Goal: Task Accomplishment & Management: Complete application form

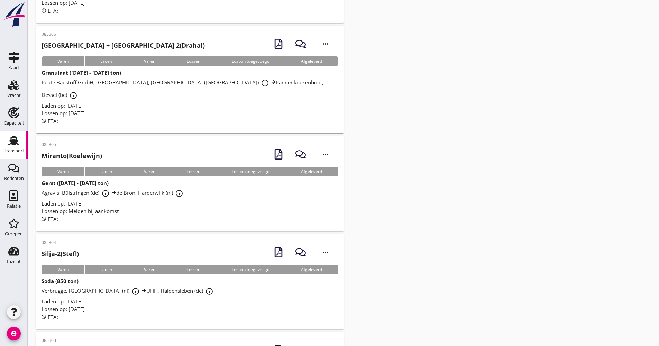
scroll to position [622, 0]
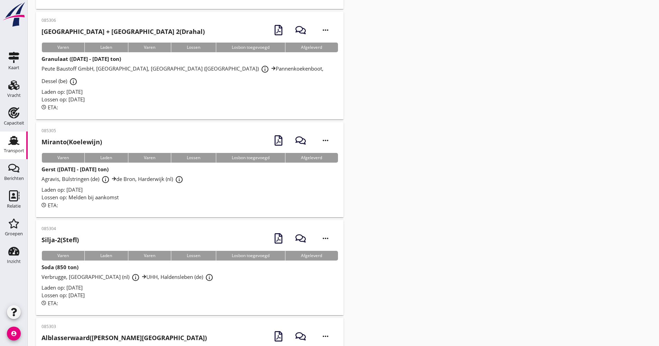
click at [146, 193] on div "Lossen op: Melden bij aankomst" at bounding box center [189, 197] width 296 height 8
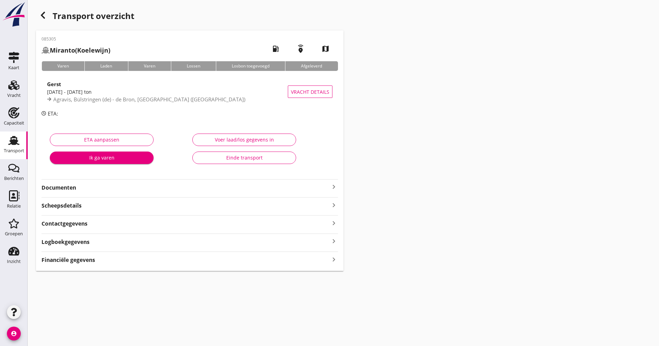
click at [136, 108] on div "Gerst [DATE] - [DATE] ton Agravis, Bülstringen (de) - de Bron, Harderwijk (nl) …" at bounding box center [189, 92] width 296 height 36
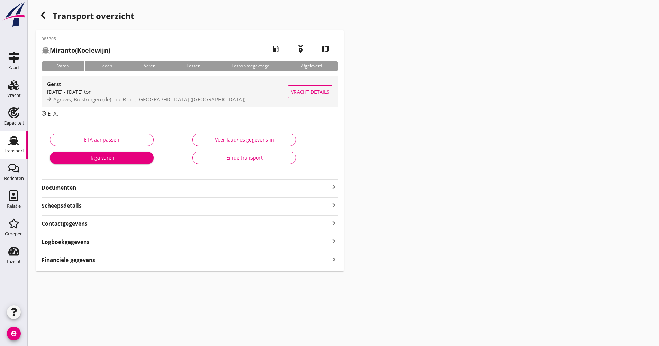
click at [139, 97] on span "Agravis, Bülstringen (de) - de Bron, [GEOGRAPHIC_DATA] ([GEOGRAPHIC_DATA])" at bounding box center [149, 99] width 192 height 7
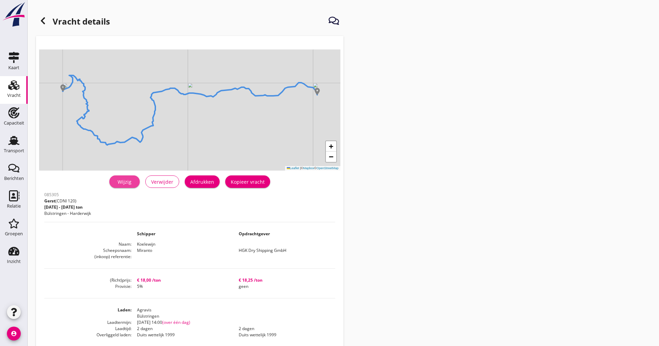
click at [126, 176] on link "Wijzig" at bounding box center [124, 181] width 30 height 12
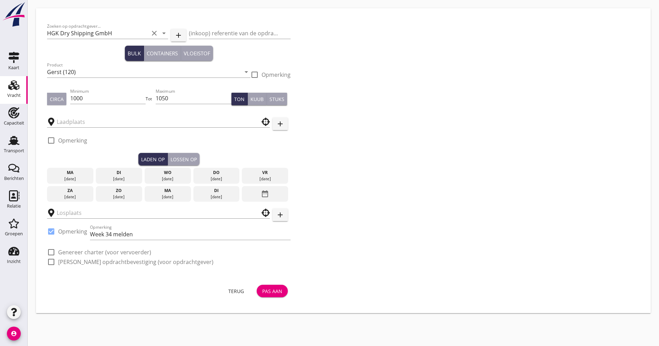
type input "Agravis"
type input "de Bron"
checkbox input "true"
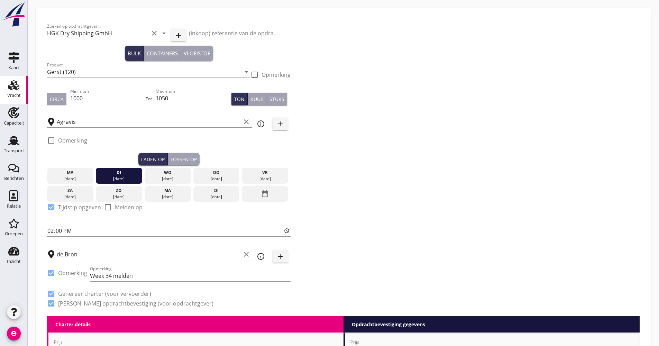
click at [162, 172] on div "wo" at bounding box center [167, 172] width 43 height 6
click at [48, 228] on input "14:00" at bounding box center [168, 230] width 243 height 11
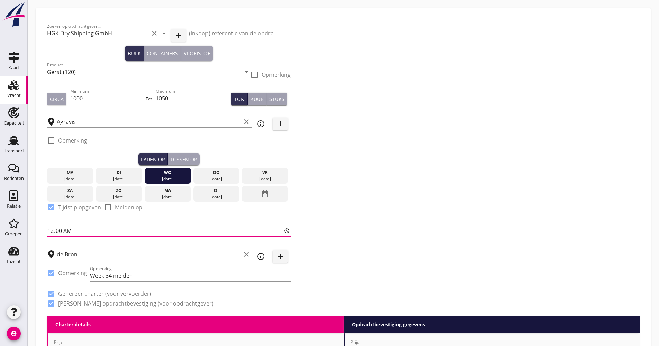
type input "06:00"
click at [78, 251] on input "de Bron" at bounding box center [149, 254] width 184 height 11
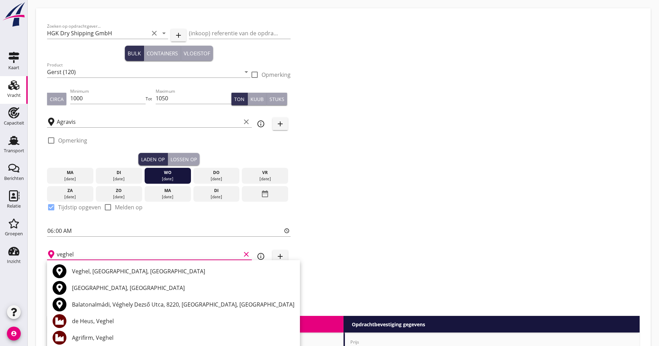
drag, startPoint x: 108, startPoint y: 336, endPoint x: 133, endPoint y: 337, distance: 25.6
click at [107, 336] on div "Agrifirm, Veghel" at bounding box center [183, 337] width 222 height 8
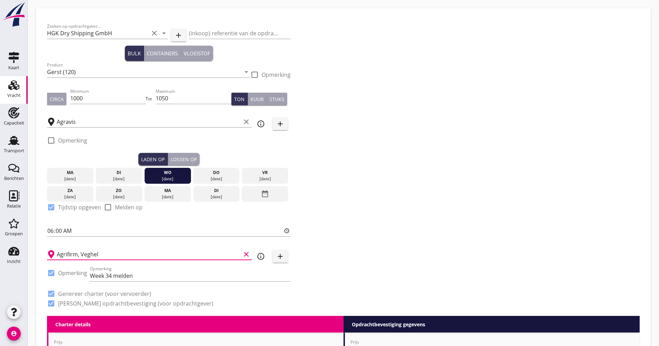
type input "Agrifirm, Veghel"
click at [376, 231] on div "Zoeken op opdrachtgever... HGK Dry Shipping GmbH clear arrow_drop_down add (ink…" at bounding box center [343, 167] width 598 height 296
drag, startPoint x: 108, startPoint y: 274, endPoint x: 111, endPoint y: 276, distance: 4.0
click at [111, 276] on input "Week 34 melden" at bounding box center [190, 275] width 200 height 11
drag, startPoint x: 104, startPoint y: 278, endPoint x: 87, endPoint y: 278, distance: 16.9
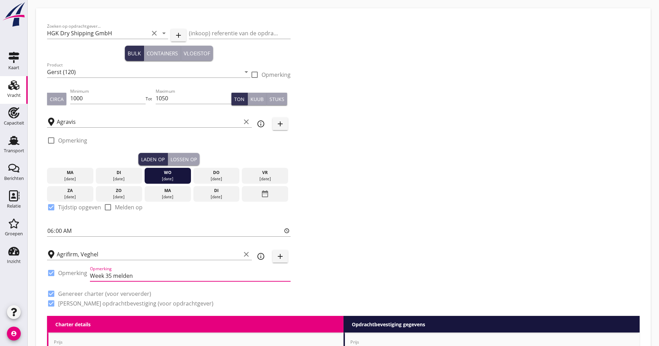
click at [87, 278] on div "check_box Opmerking Opmerking Week 35 melden" at bounding box center [168, 276] width 243 height 24
type input "KW 35 melden"
click at [380, 179] on div "Zoeken op opdrachtgever... HGK Dry Shipping GmbH clear arrow_drop_down add (ink…" at bounding box center [343, 167] width 598 height 296
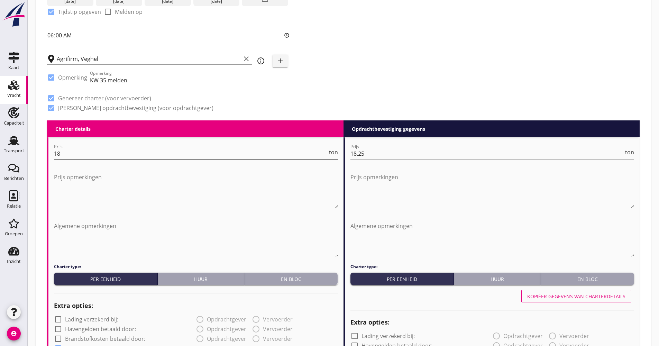
scroll to position [207, 0]
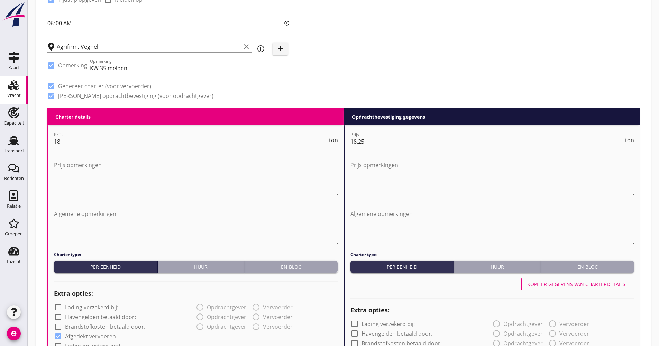
click at [379, 138] on input "18.25" at bounding box center [486, 141] width 273 height 11
type input "18.50"
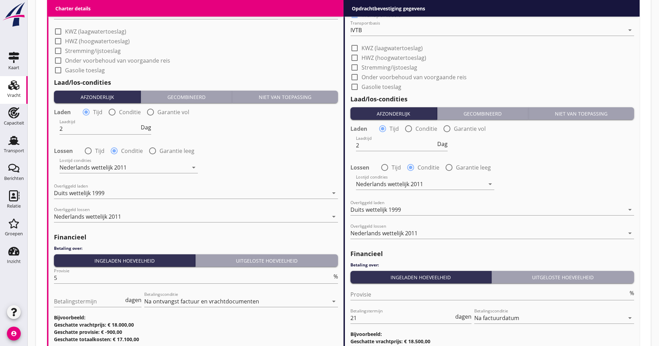
scroll to position [795, 0]
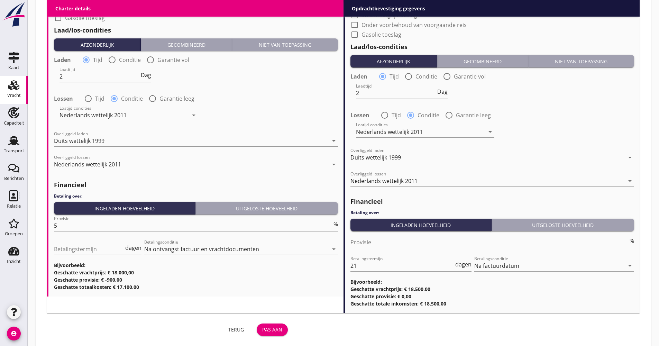
click at [273, 329] on div "Pas aan" at bounding box center [272, 329] width 20 height 7
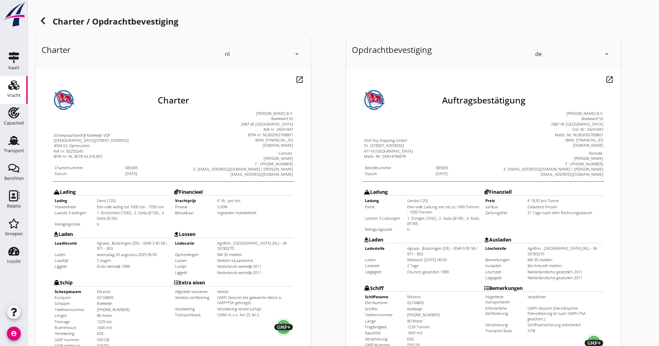
click at [34, 19] on div "Charter / Opdrachtbevestiging Charter nl arrow_drop_down open_in_new Pas aan Do…" at bounding box center [343, 256] width 631 height 512
click at [37, 17] on div at bounding box center [43, 21] width 14 height 14
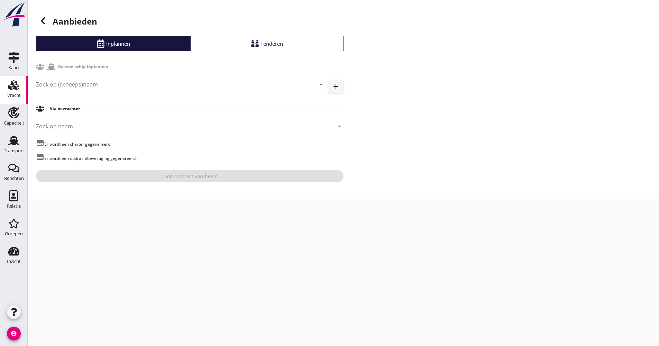
click at [40, 20] on icon at bounding box center [43, 21] width 8 height 8
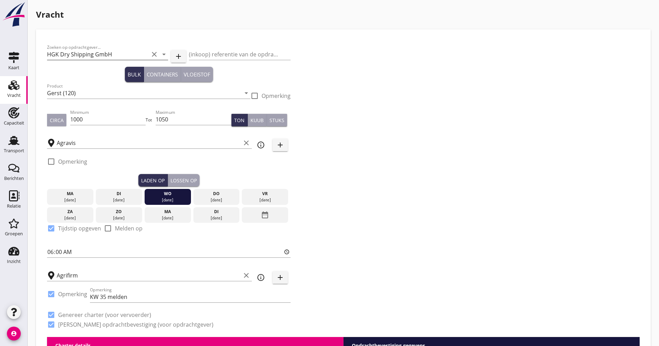
click at [72, 54] on input "HGK Dry Shipping GmbH" at bounding box center [98, 54] width 102 height 11
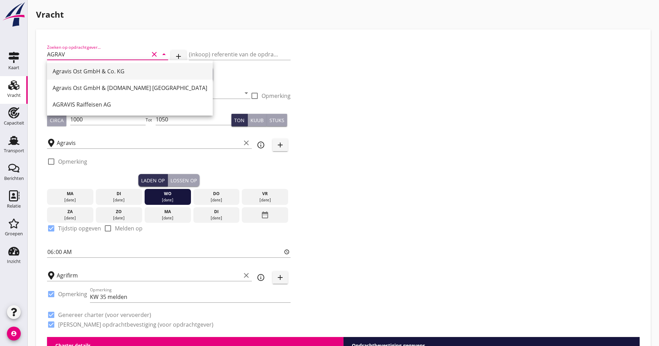
click at [86, 75] on div "Agravis Ost GmbH & Co. KG" at bounding box center [130, 71] width 155 height 8
type input "Agravis Ost GmbH & Co. KG"
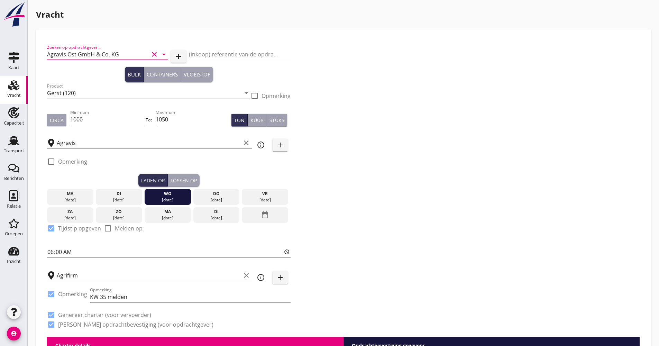
type input "Agravis Ost GmbH & Co. KG"
click at [388, 85] on div "Zoeken op opdrachtgever... Agravis Ost GmbH & Co. KG clear arrow_drop_down add …" at bounding box center [343, 188] width 598 height 296
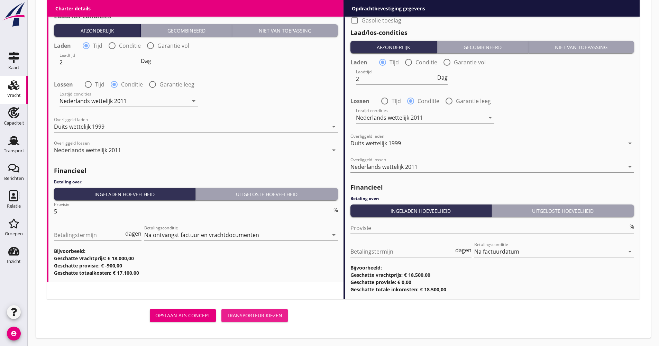
drag, startPoint x: 269, startPoint y: 310, endPoint x: 263, endPoint y: 311, distance: 6.0
click at [269, 310] on button "Transporteur kiezen" at bounding box center [254, 315] width 66 height 12
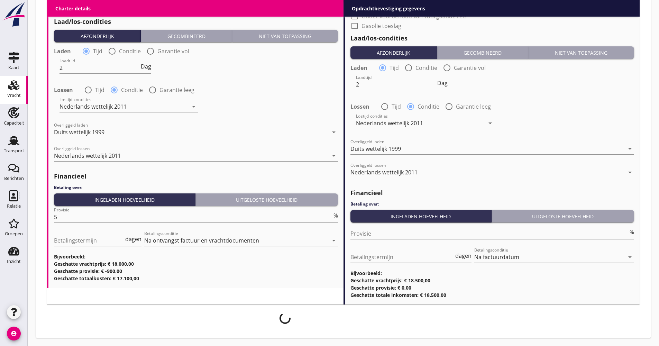
scroll to position [825, 0]
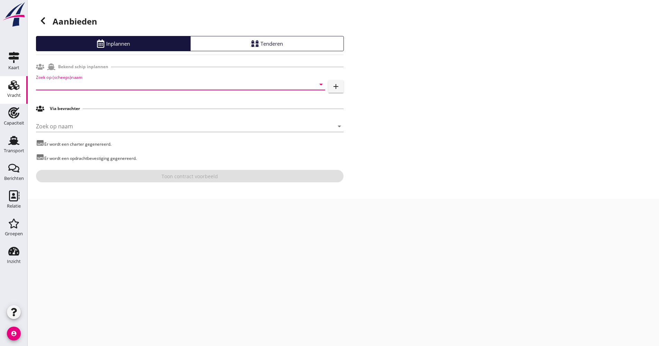
click at [71, 85] on input "Zoek op (scheeps)naam" at bounding box center [171, 84] width 270 height 11
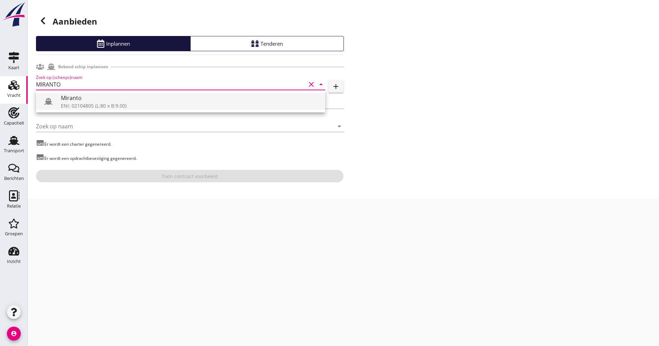
click at [75, 99] on div "Miranto" at bounding box center [190, 98] width 259 height 8
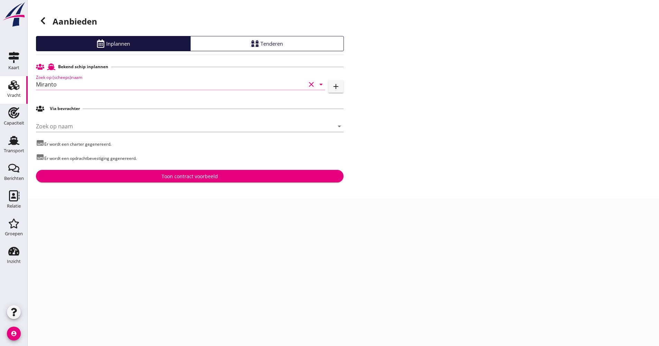
type input "Miranto"
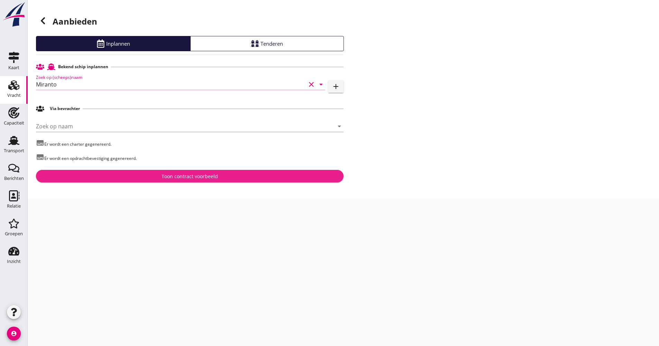
click at [174, 170] on button "Toon contract voorbeeld" at bounding box center [189, 176] width 307 height 12
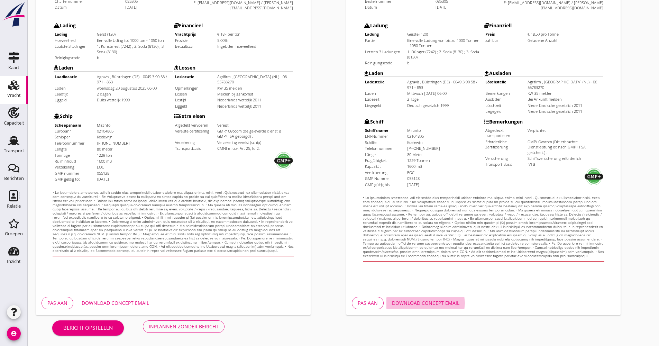
click at [445, 308] on button "Download concept email" at bounding box center [425, 303] width 78 height 12
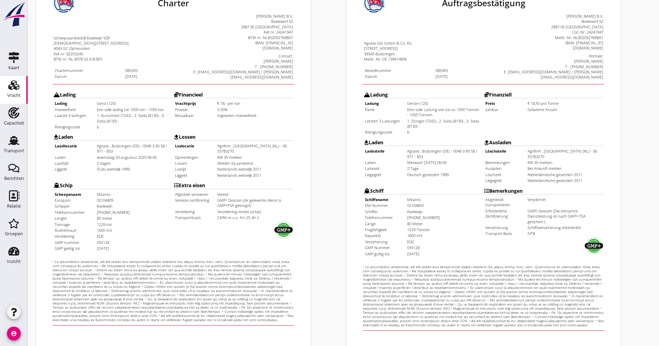
scroll to position [166, 0]
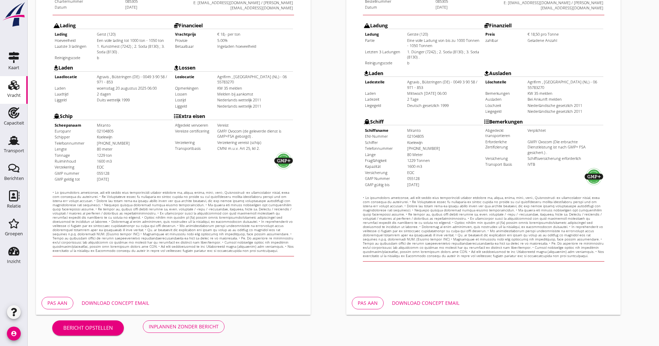
click at [123, 303] on div "Download concept email" at bounding box center [115, 302] width 67 height 7
click at [193, 333] on div "Bericht opstellen Inplannen zonder bericht" at bounding box center [138, 326] width 205 height 23
click at [191, 328] on div "Inplannen zonder bericht" at bounding box center [184, 326] width 70 height 7
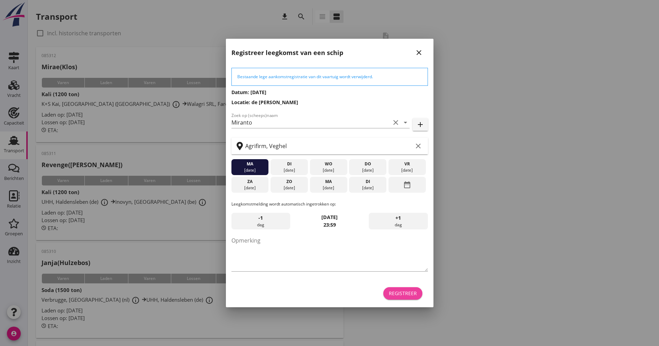
click at [410, 294] on div "Registreer" at bounding box center [403, 292] width 28 height 7
